Goal: Check status: Check status

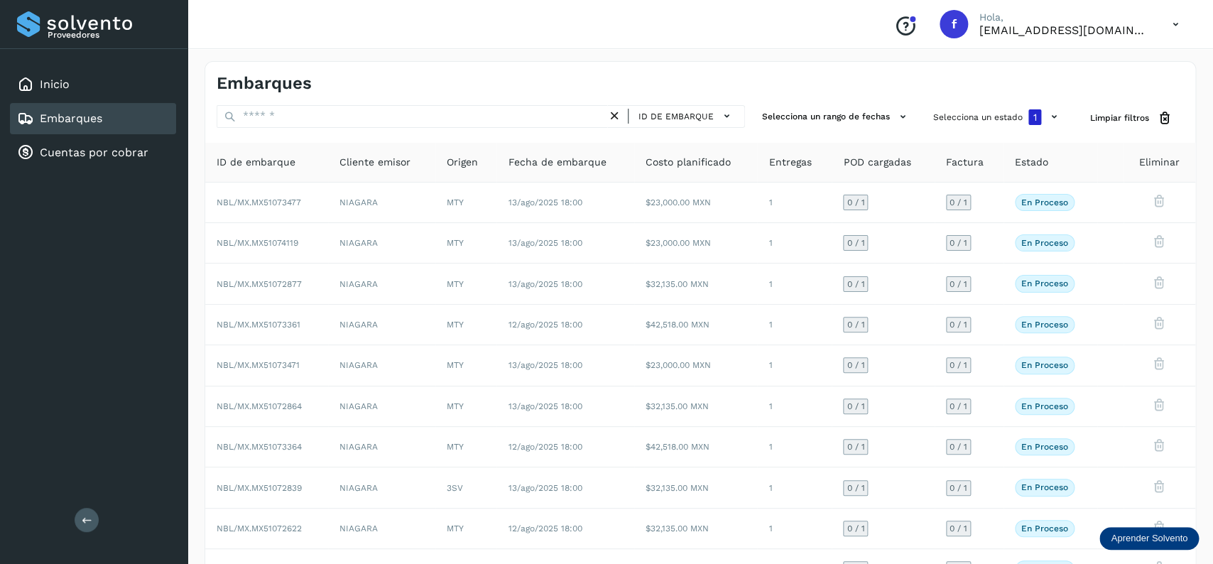
click at [130, 111] on div "Embarques" at bounding box center [93, 118] width 166 height 31
click at [994, 114] on button "Selecciona un estado 1" at bounding box center [997, 117] width 140 height 24
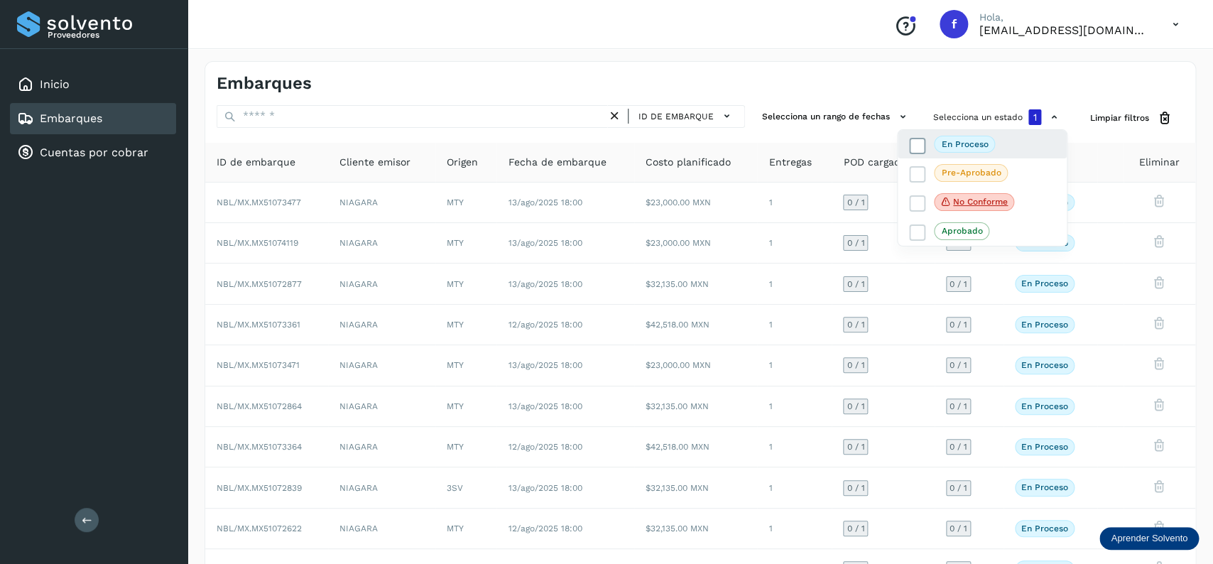
click at [915, 146] on icon at bounding box center [917, 145] width 14 height 14
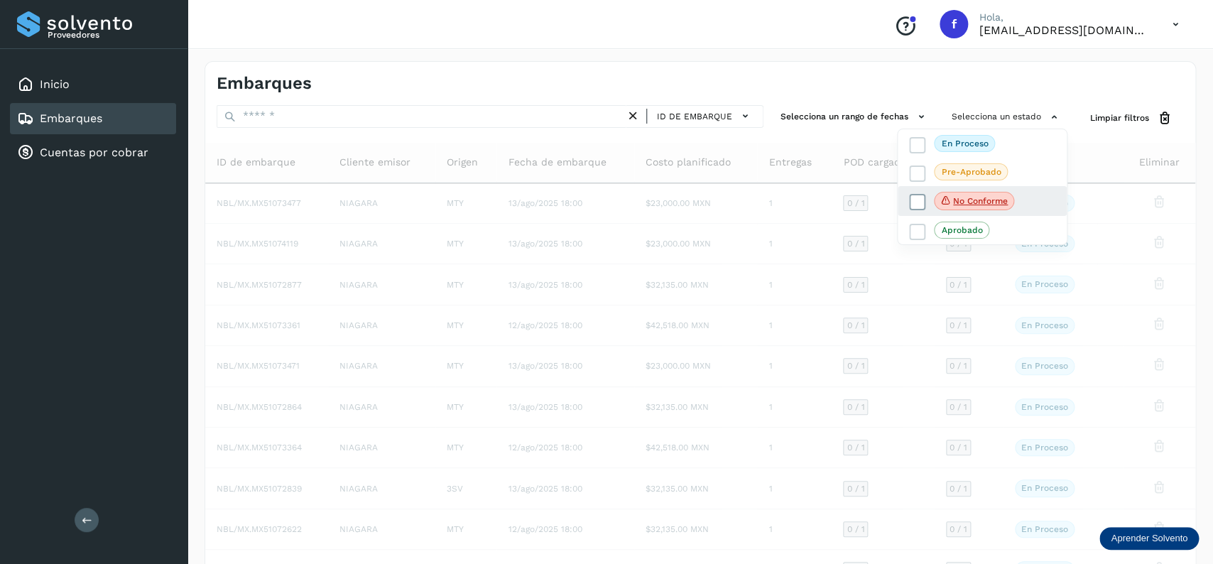
click at [915, 196] on span at bounding box center [917, 202] width 16 height 16
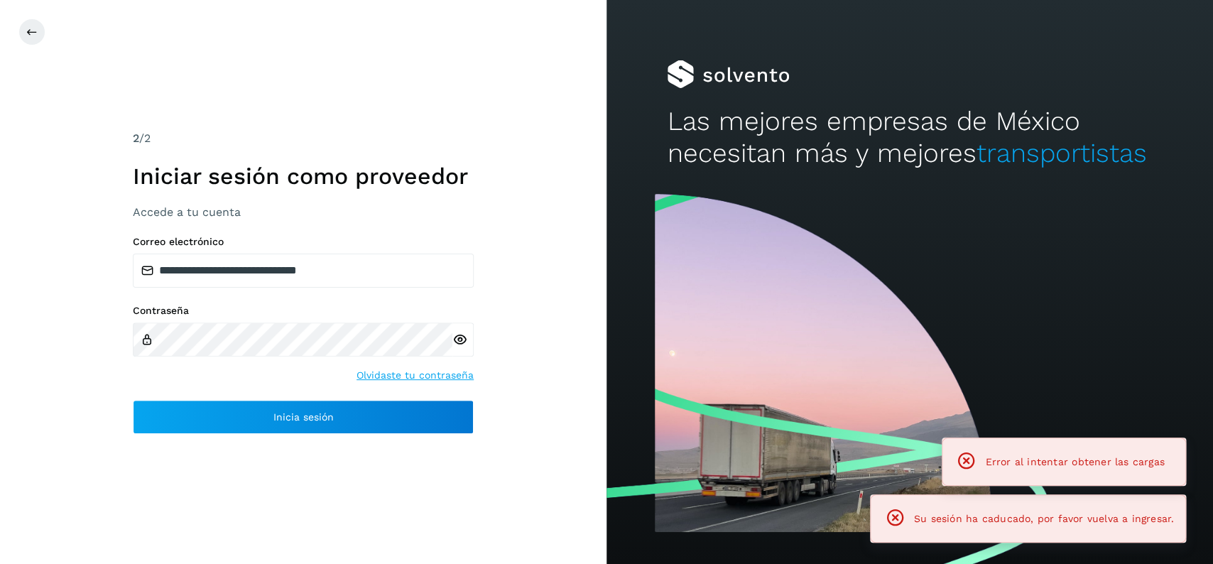
click at [465, 436] on div "**********" at bounding box center [303, 282] width 606 height 564
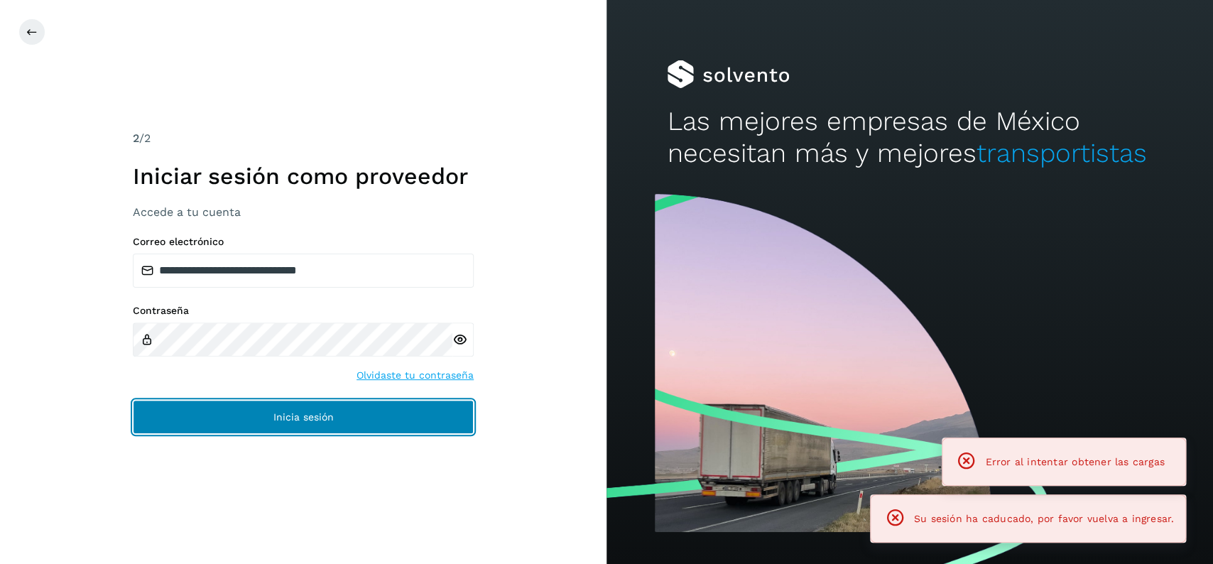
click at [454, 427] on button "Inicia sesión" at bounding box center [303, 417] width 341 height 34
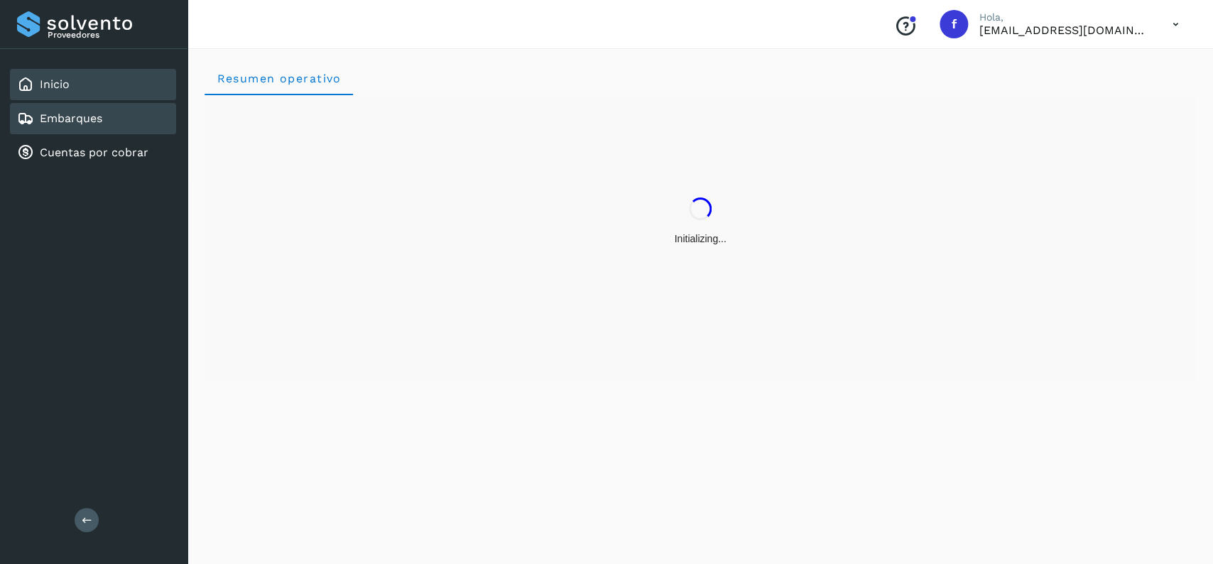
click at [135, 119] on div "Embarques" at bounding box center [93, 118] width 166 height 31
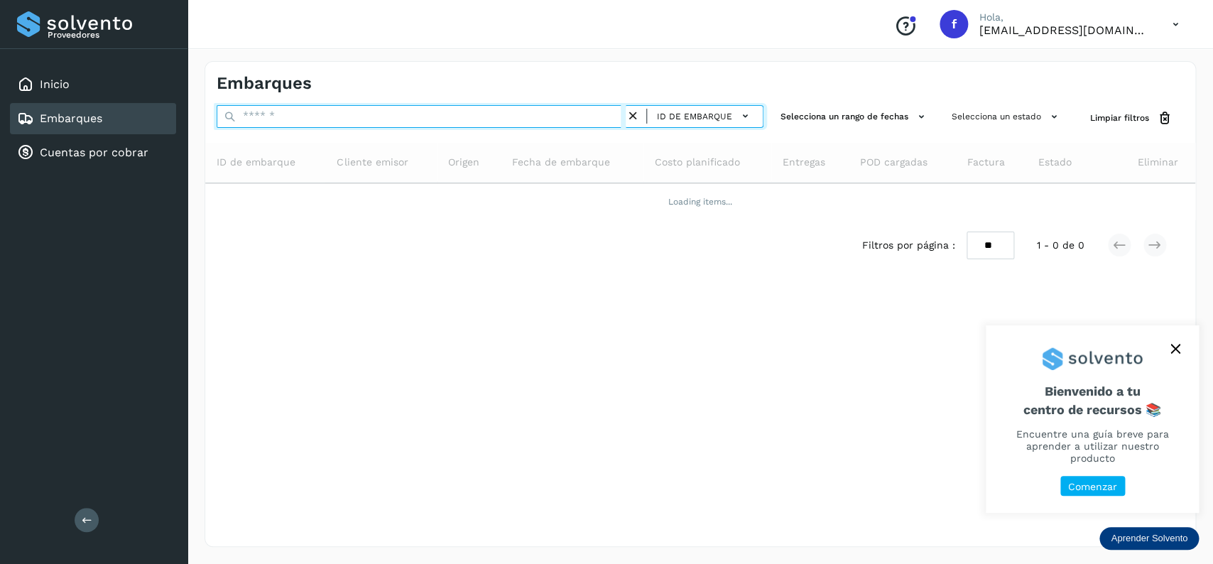
click at [387, 121] on input "text" at bounding box center [421, 116] width 409 height 23
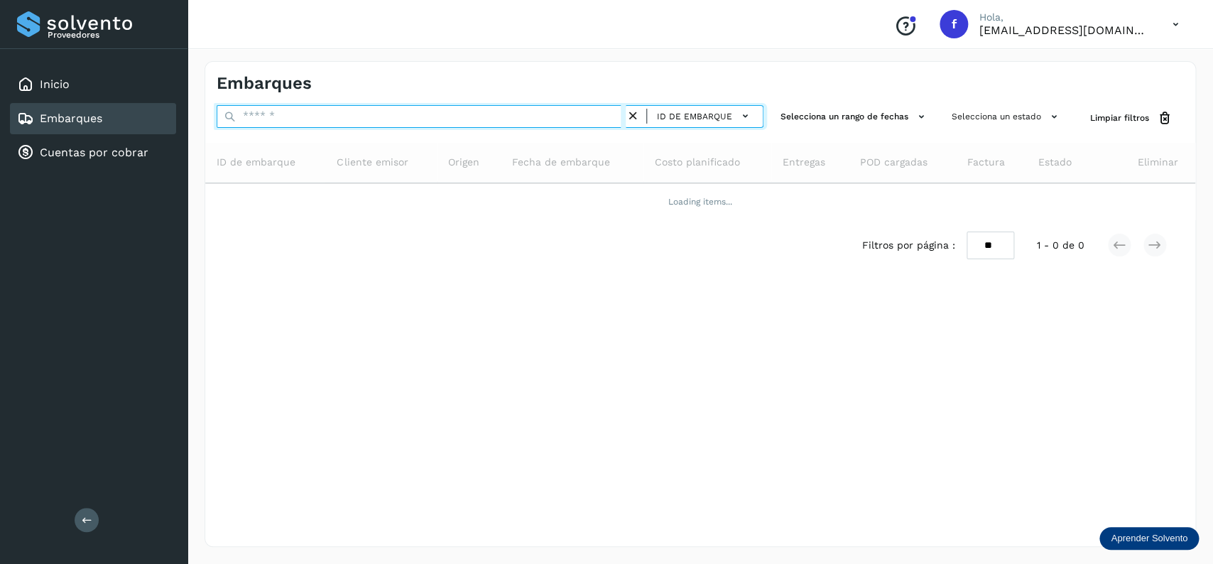
click at [387, 121] on input "text" at bounding box center [421, 116] width 409 height 23
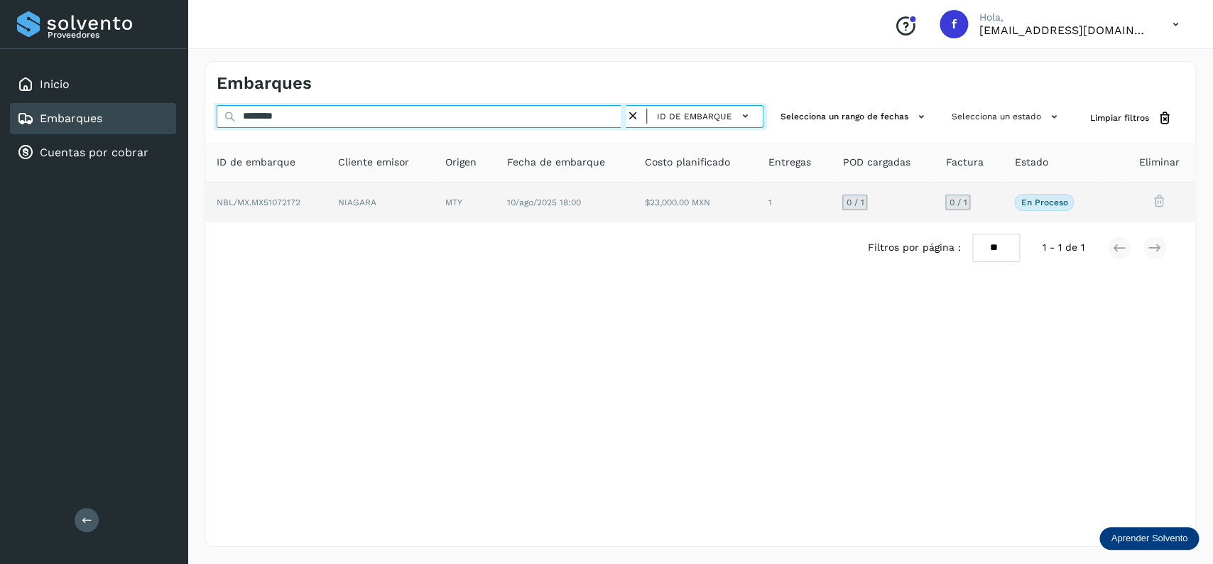
type input "********"
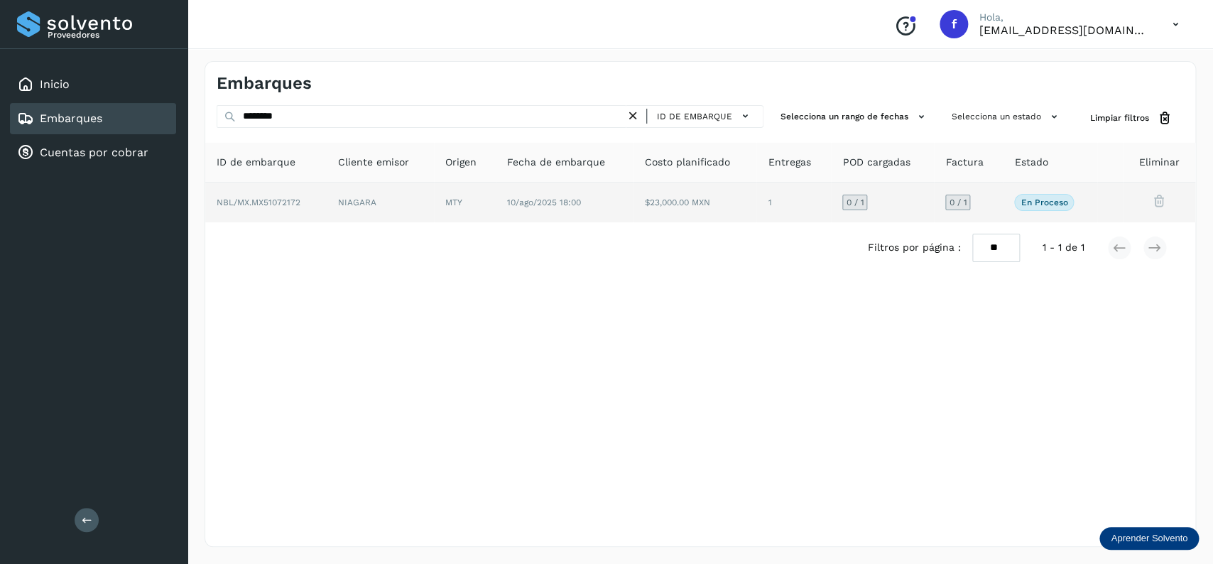
click at [434, 200] on td "NIAGARA" at bounding box center [465, 202] width 62 height 40
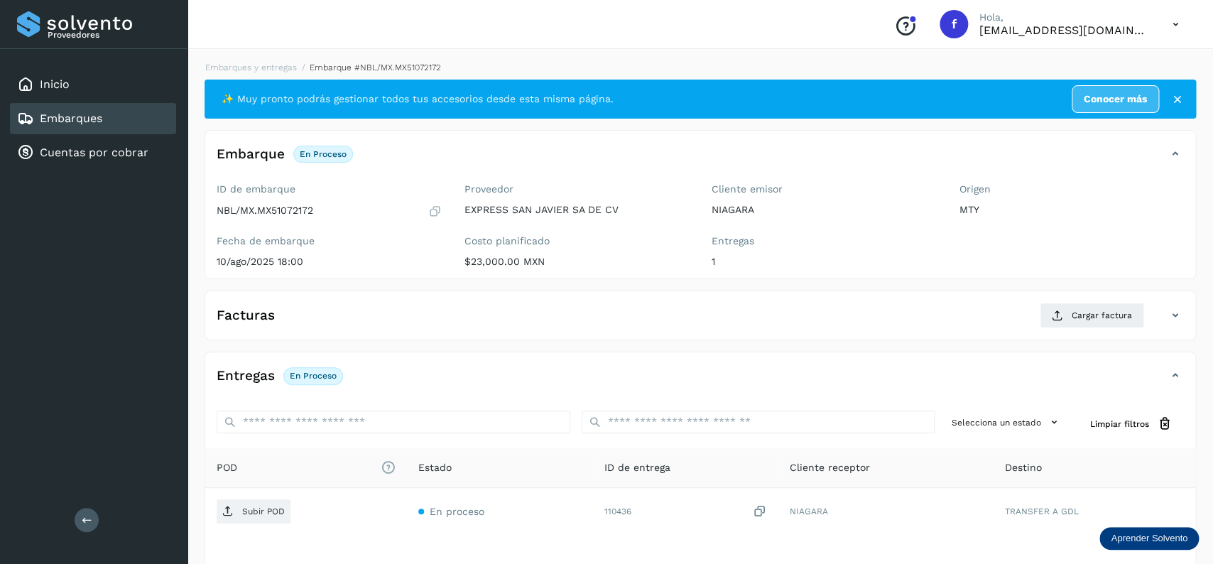
click at [131, 102] on div "Inicio Embarques Cuentas por cobrar" at bounding box center [93, 118] width 187 height 139
click at [143, 109] on div "Embarques" at bounding box center [93, 118] width 166 height 31
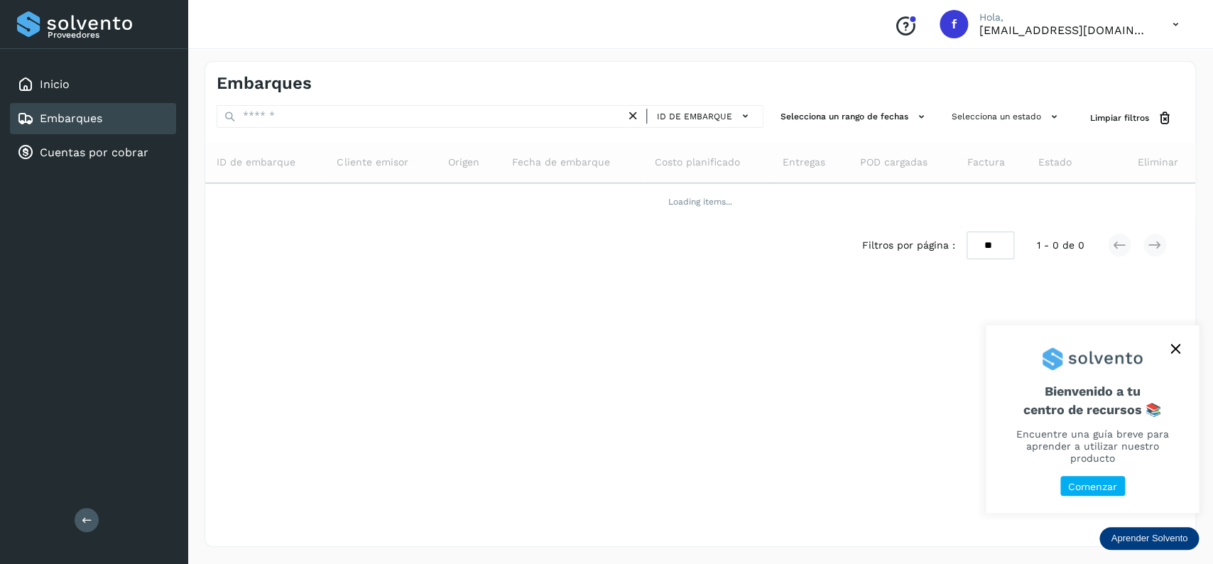
click at [143, 107] on div "Embarques" at bounding box center [93, 118] width 166 height 31
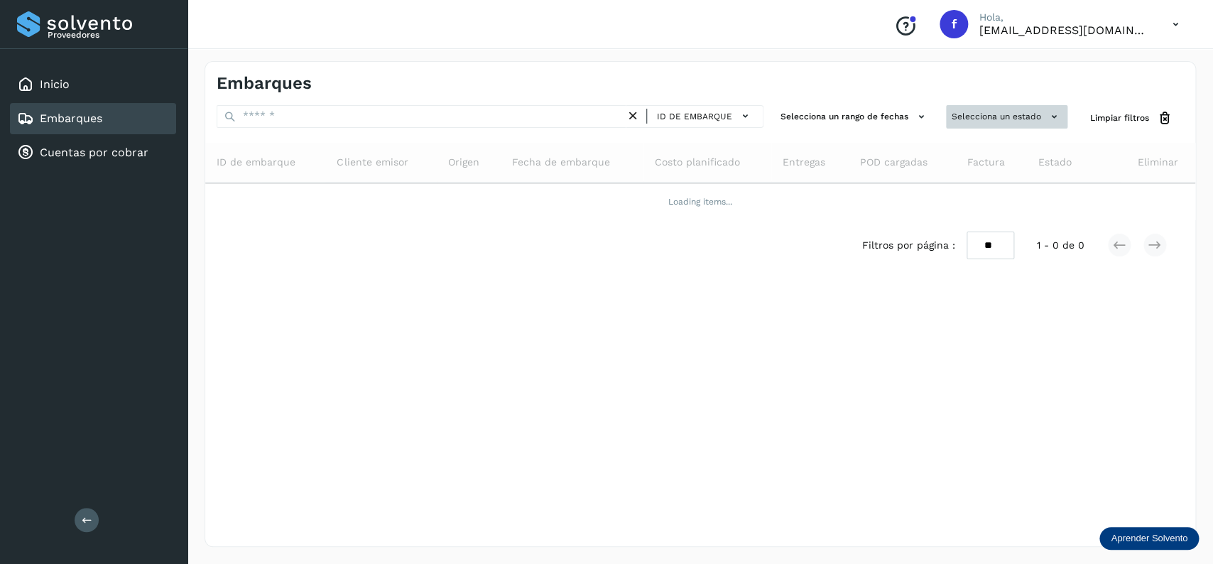
click at [966, 116] on button "Selecciona un estado" at bounding box center [1006, 116] width 121 height 23
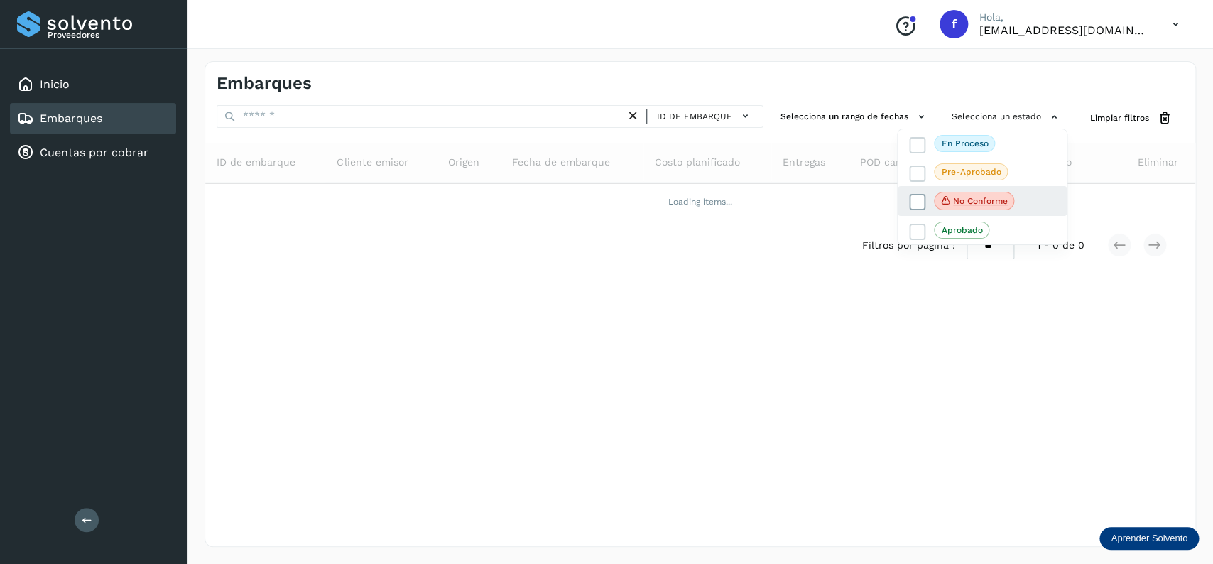
click at [922, 202] on icon at bounding box center [917, 202] width 14 height 14
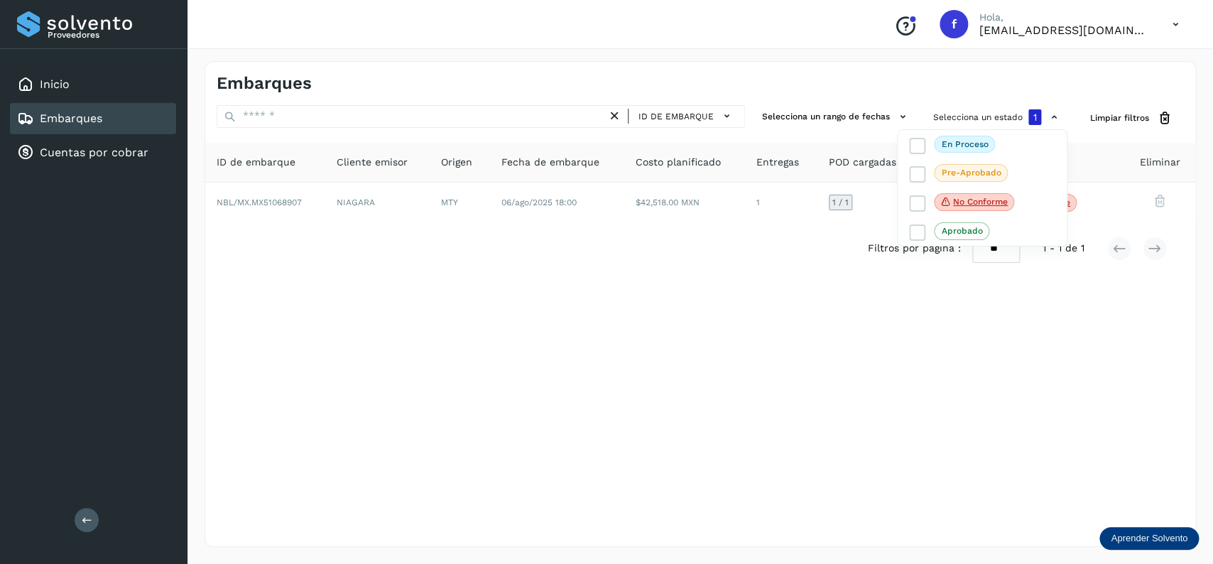
click at [784, 253] on div at bounding box center [606, 282] width 1213 height 564
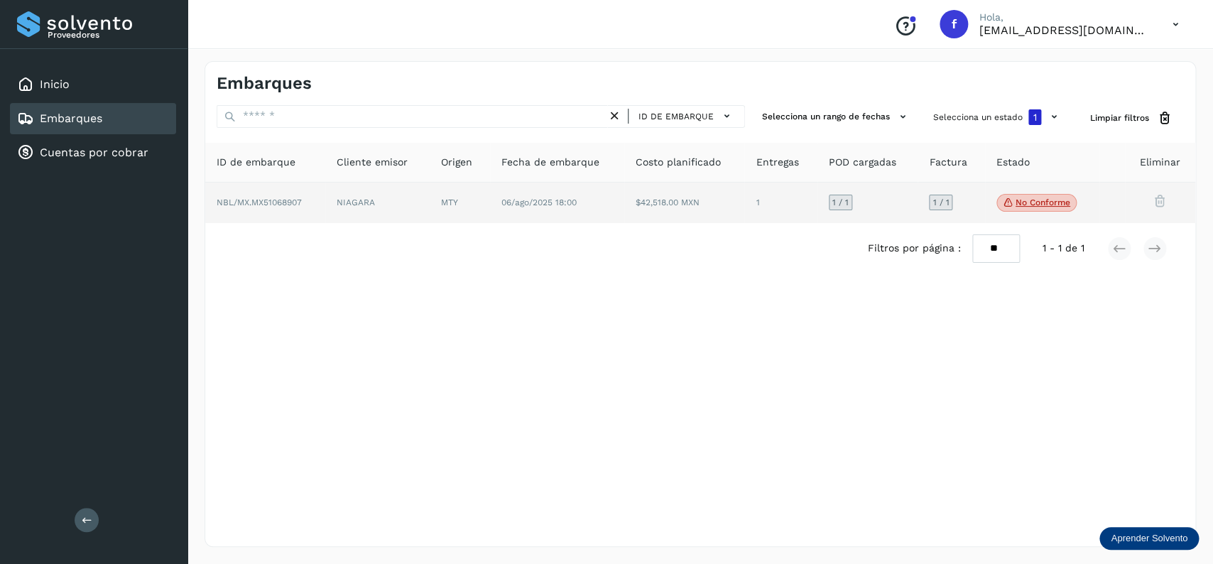
click at [1019, 206] on p "No conforme" at bounding box center [1042, 202] width 55 height 10
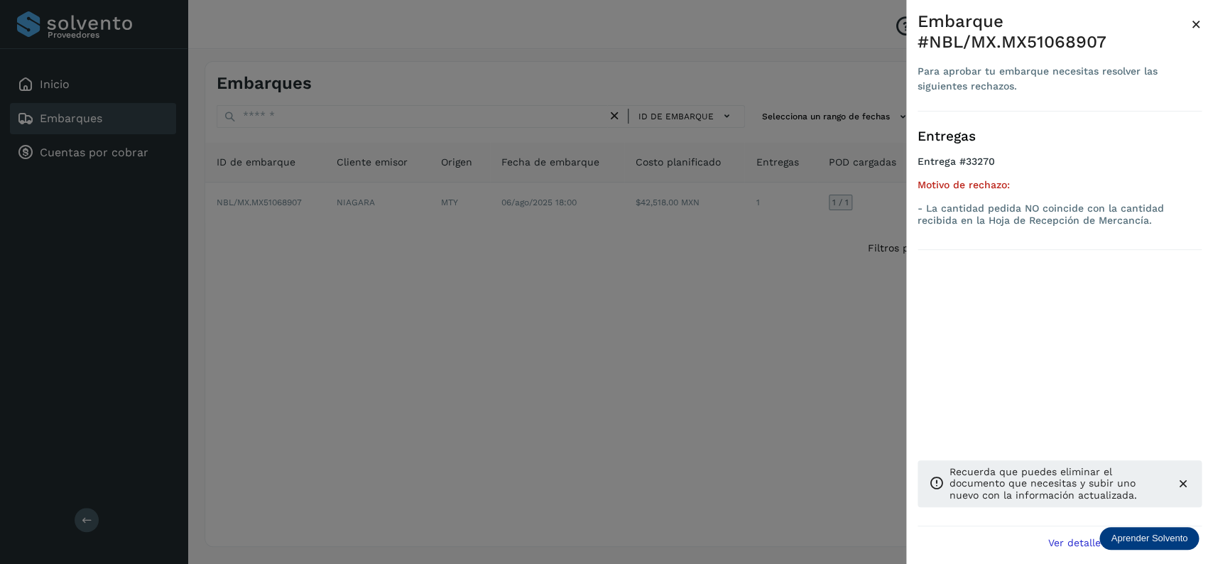
click at [588, 192] on div at bounding box center [606, 282] width 1213 height 564
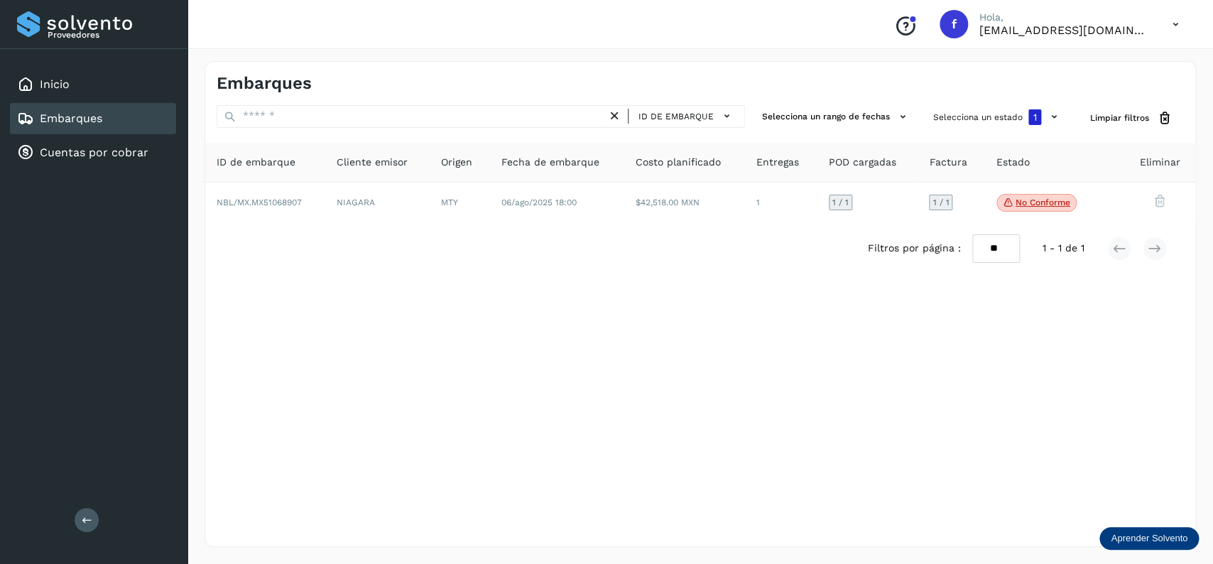
click at [588, 192] on div at bounding box center [606, 282] width 1213 height 564
click at [624, 192] on td "06/ago/2025 18:00" at bounding box center [684, 202] width 120 height 41
